Goal: Transaction & Acquisition: Purchase product/service

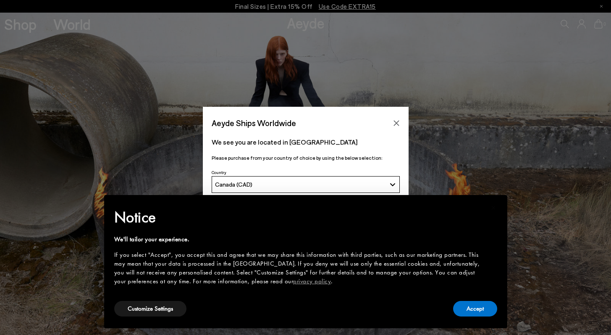
click at [486, 319] on div "× Notice We'll tailor your experience. If you select "Accept", you accept this …" at bounding box center [305, 261] width 396 height 126
click at [478, 307] on button "Accept" at bounding box center [475, 309] width 44 height 16
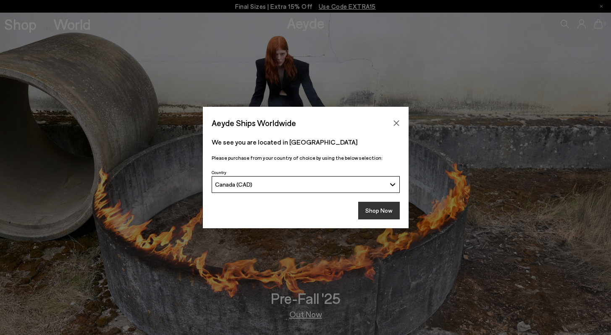
click at [385, 212] on button "Shop Now" at bounding box center [379, 211] width 42 height 18
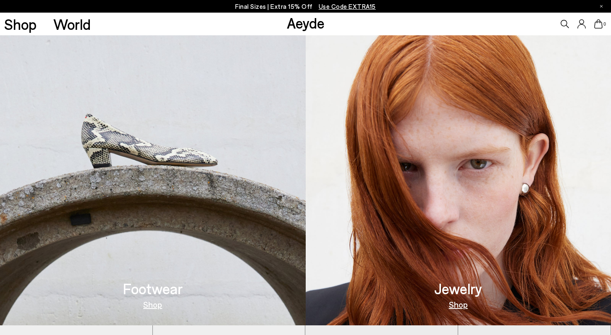
scroll to position [331, 0]
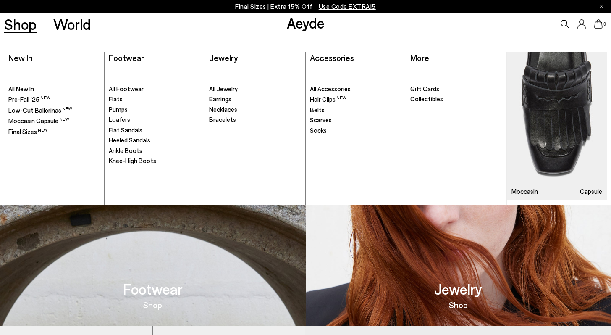
click at [134, 152] on span "Ankle Boots" at bounding box center [126, 151] width 34 height 8
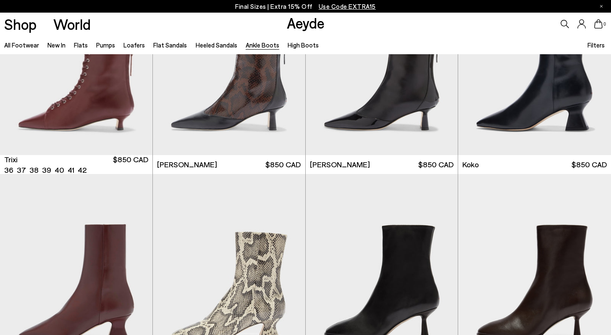
scroll to position [307, 0]
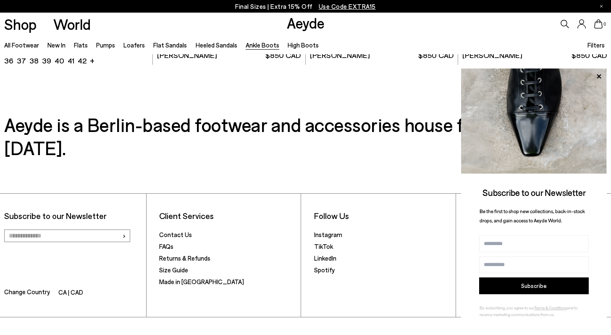
scroll to position [1886, 0]
